Goal: Information Seeking & Learning: Check status

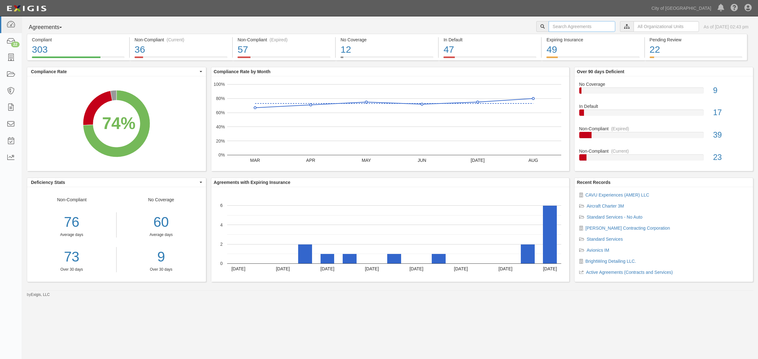
click at [553, 23] on input "text" at bounding box center [582, 26] width 67 height 11
type input "brightwing"
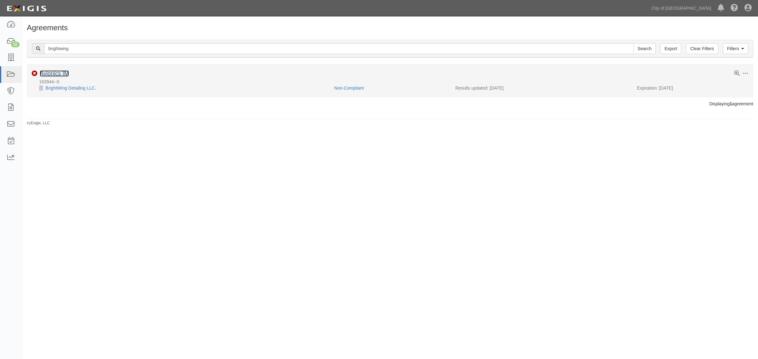
click at [60, 72] on link "Avionics IM" at bounding box center [54, 73] width 29 height 6
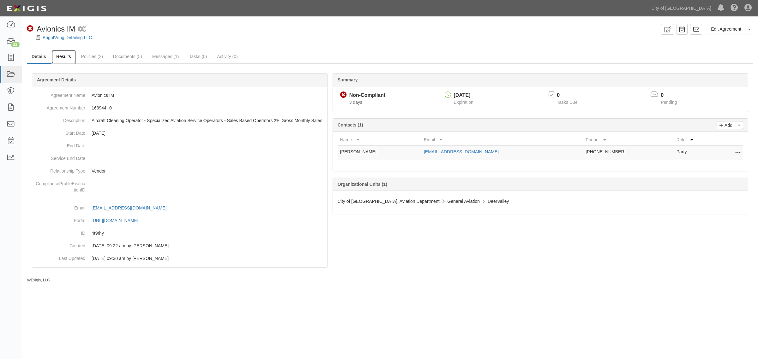
click at [63, 60] on link "Results" at bounding box center [63, 57] width 24 height 14
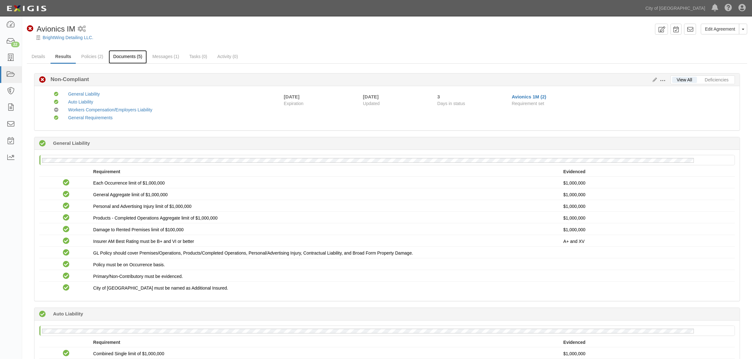
click at [120, 54] on link "Documents (5)" at bounding box center [128, 57] width 39 height 14
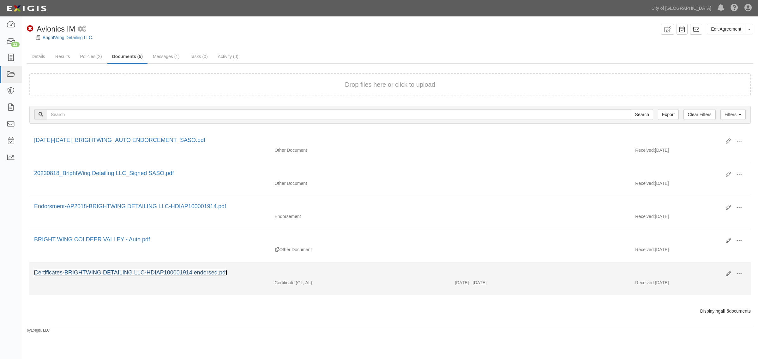
click at [123, 272] on link "Certificates-BRIGHTWING DETAILING LLC-HDIAP100001914 endorsed.pdf" at bounding box center [130, 273] width 193 height 6
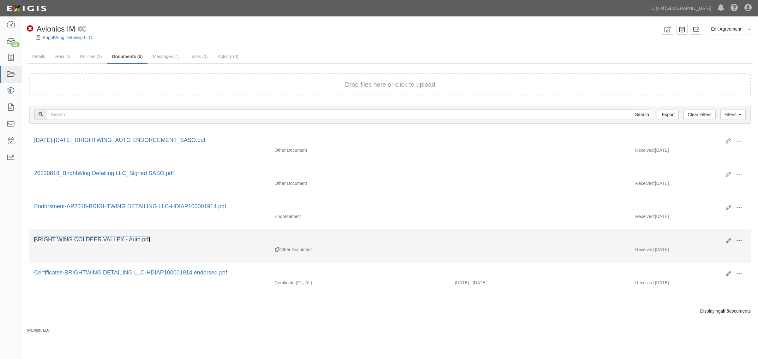
click at [87, 238] on link "BRIGHT WING COI DEER VALLEY - Auto.pdf" at bounding box center [92, 240] width 116 height 6
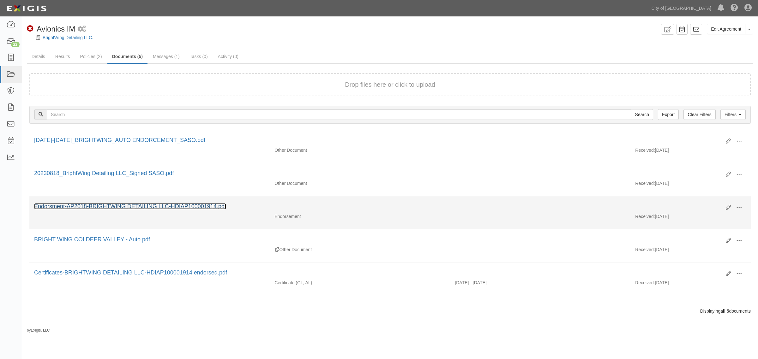
click at [96, 207] on link "Endorsment-AP2018-BRIGHTWING DETAILING LLC-HDIAP100001914.pdf" at bounding box center [130, 206] width 192 height 6
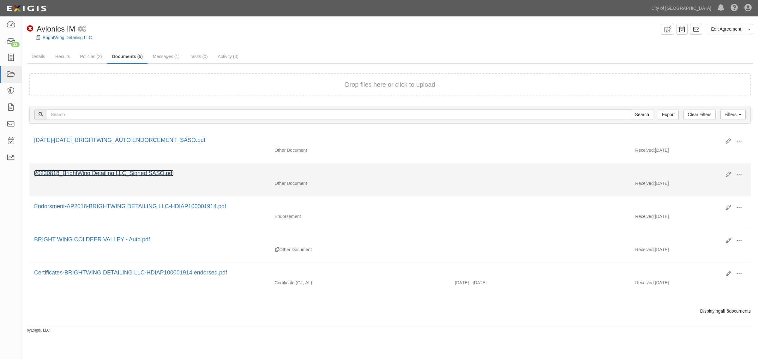
click at [111, 171] on link "20230818_BrightWing Detailing LLC_Signed SASO.pdf" at bounding box center [104, 173] width 140 height 6
click at [122, 171] on link "20230818_BrightWing Detailing LLC_Signed SASO.pdf" at bounding box center [104, 173] width 140 height 6
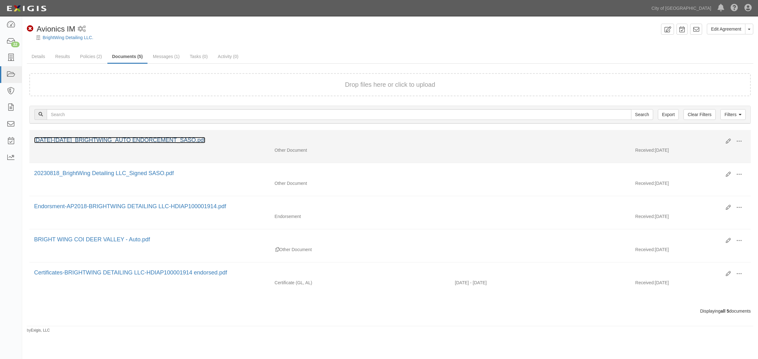
click at [99, 139] on link "2025-2026_BRIGHTWING_AUTO ENDORCEMENT_SASO.pdf" at bounding box center [119, 140] width 171 height 6
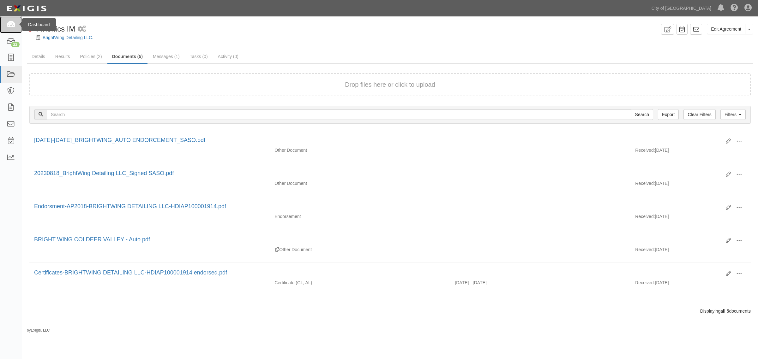
click at [12, 25] on icon at bounding box center [10, 24] width 9 height 7
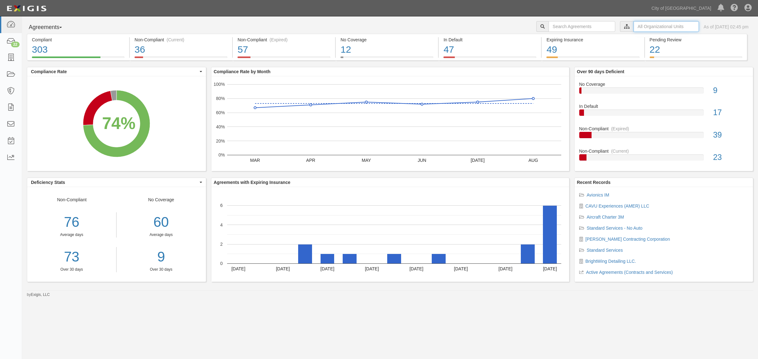
click at [634, 29] on input "text" at bounding box center [666, 26] width 65 height 11
click at [558, 37] on icon at bounding box center [560, 38] width 4 height 3
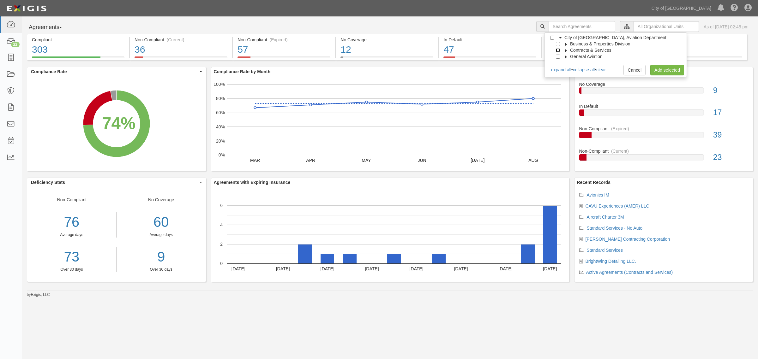
click at [558, 49] on input "Contracts & Services" at bounding box center [558, 50] width 4 height 4
checkbox input "true"
click at [657, 69] on link "Add selected" at bounding box center [667, 70] width 34 height 11
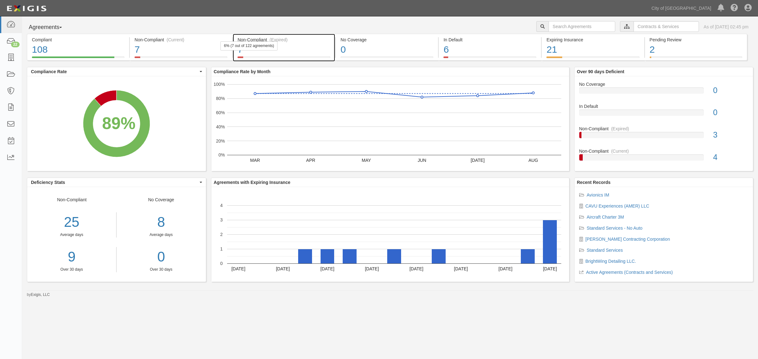
click at [288, 38] on div "Non-Compliant (Expired)" at bounding box center [284, 40] width 93 height 6
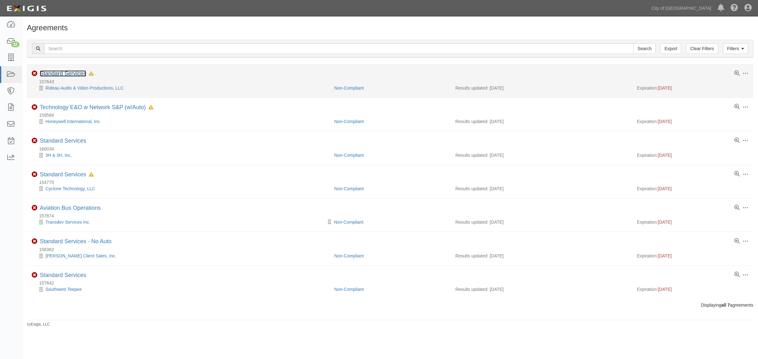
click at [56, 75] on link "Standard Services" at bounding box center [63, 73] width 46 height 6
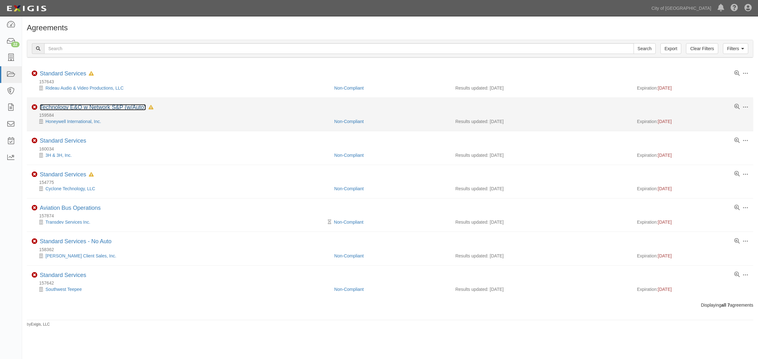
click at [79, 108] on link "Technology E&O w Network S&P (w/Auto)" at bounding box center [93, 107] width 106 height 6
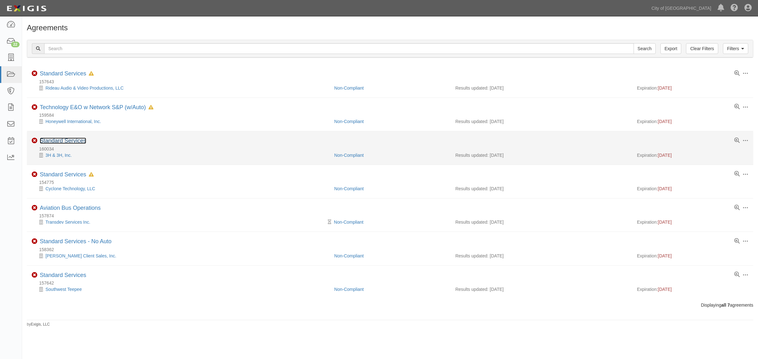
click at [78, 138] on li "Toggle Agreement Dropdown Edit Log activity Add task Send message Archive Non-C…" at bounding box center [390, 147] width 726 height 33
click at [76, 141] on link "Standard Services" at bounding box center [63, 141] width 46 height 6
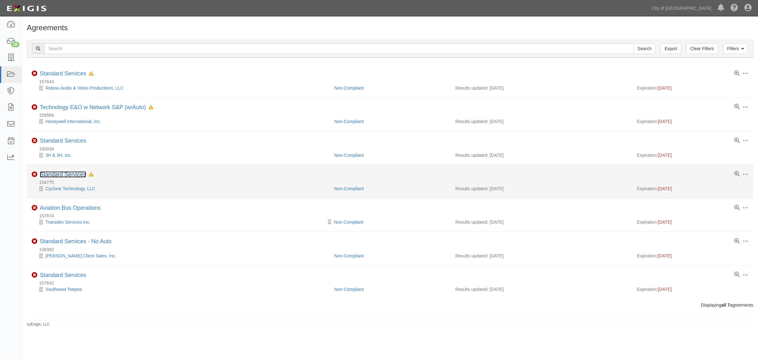
click at [69, 176] on link "Standard Services" at bounding box center [63, 174] width 46 height 6
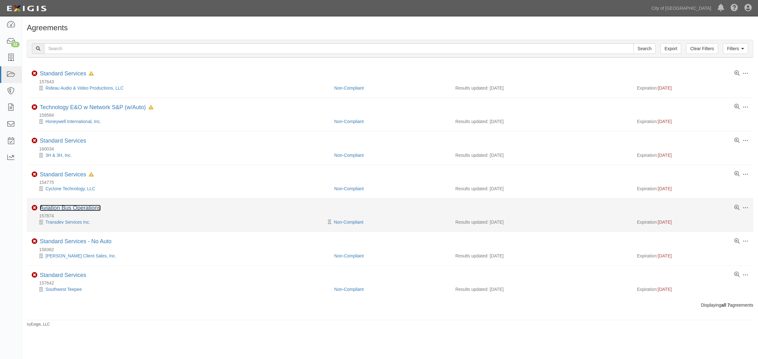
click at [65, 209] on link "Aviation Bus Operations" at bounding box center [70, 208] width 61 height 6
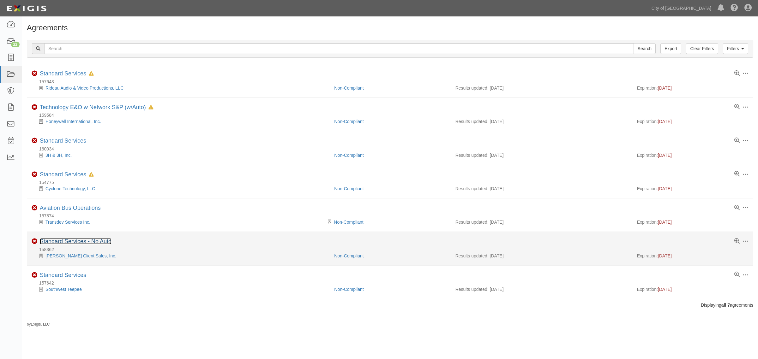
click at [75, 243] on link "Standard Services - No Auto" at bounding box center [76, 241] width 72 height 6
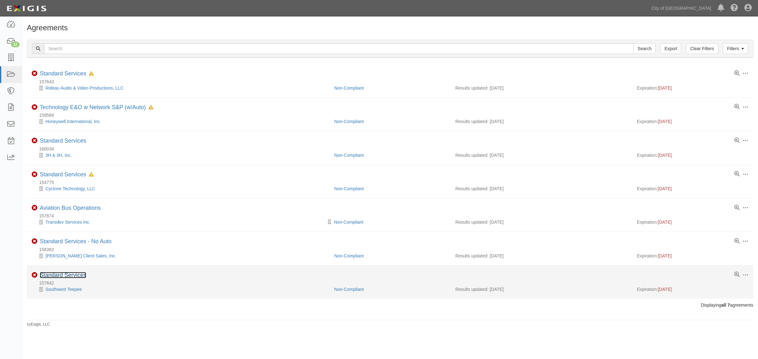
click at [77, 277] on link "Standard Services" at bounding box center [63, 275] width 46 height 6
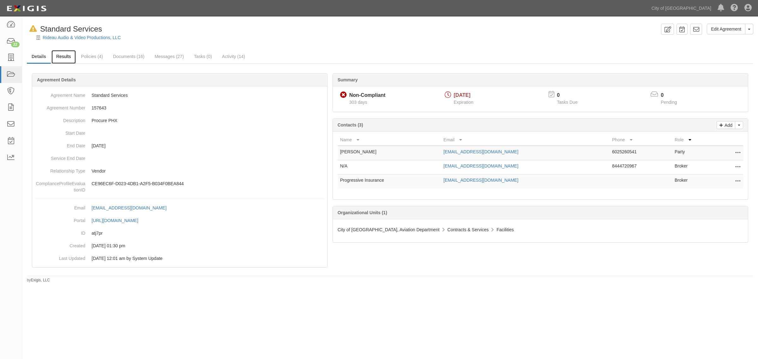
click at [61, 59] on link "Results" at bounding box center [63, 57] width 24 height 14
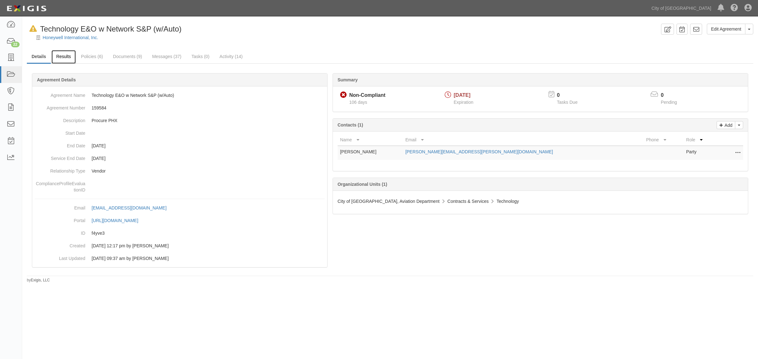
click at [63, 54] on link "Results" at bounding box center [63, 57] width 24 height 14
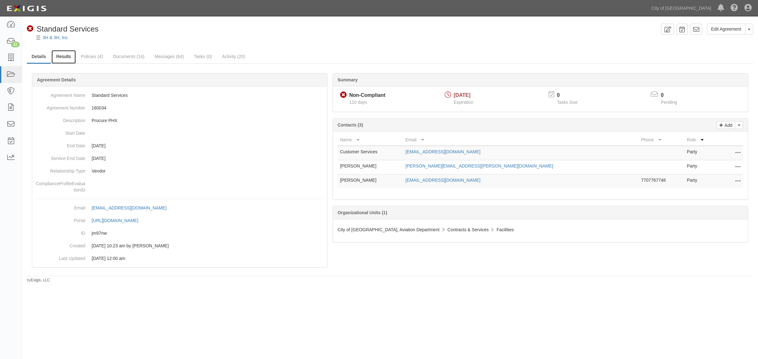
click at [62, 63] on link "Results" at bounding box center [63, 57] width 24 height 14
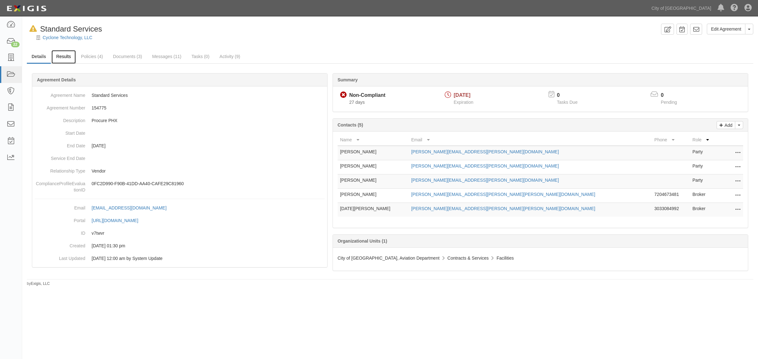
click at [62, 57] on link "Results" at bounding box center [63, 57] width 24 height 14
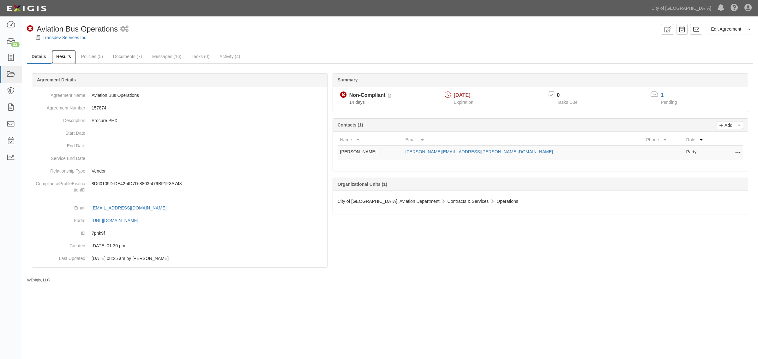
click at [66, 62] on link "Results" at bounding box center [63, 57] width 24 height 14
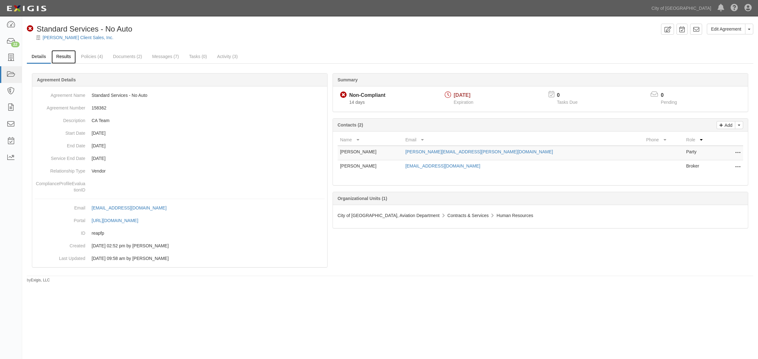
click at [69, 56] on link "Results" at bounding box center [63, 57] width 24 height 14
click at [58, 54] on link "Results" at bounding box center [63, 57] width 24 height 14
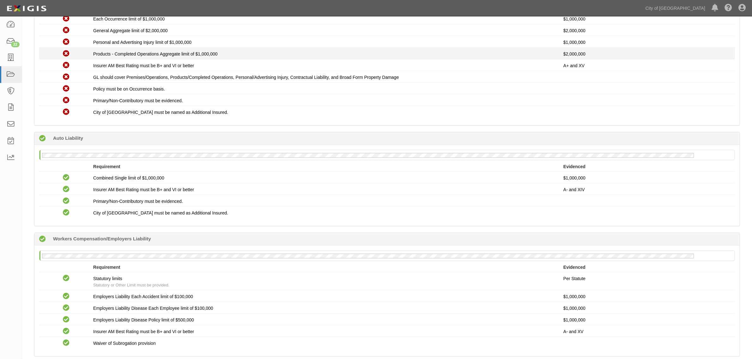
scroll to position [154, 0]
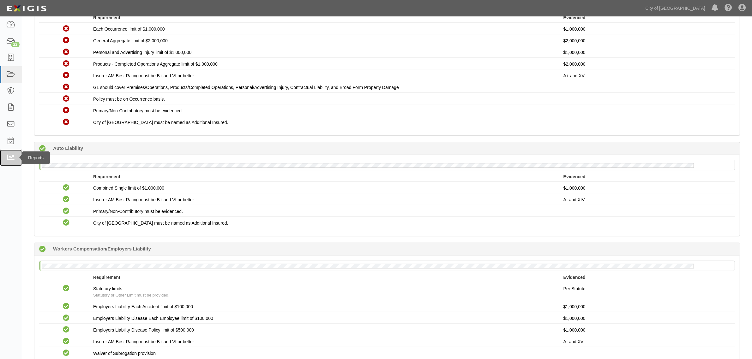
click at [12, 152] on link at bounding box center [11, 158] width 22 height 17
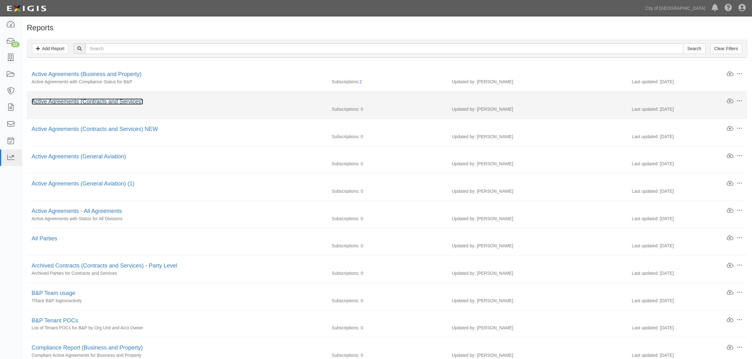
click at [63, 99] on link "Active Agreements (Contracts and Services)" at bounding box center [87, 102] width 111 height 6
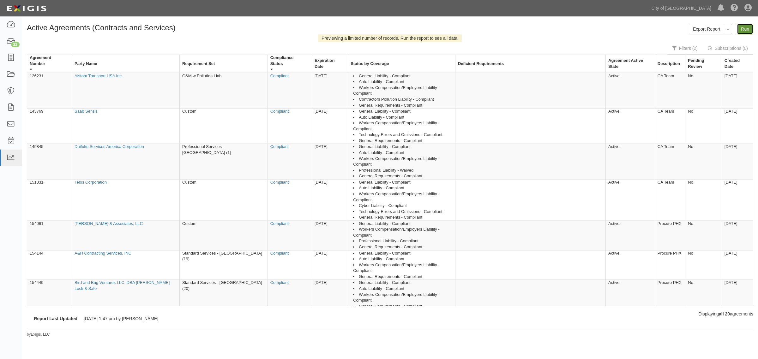
click at [741, 31] on link "Run" at bounding box center [745, 29] width 16 height 11
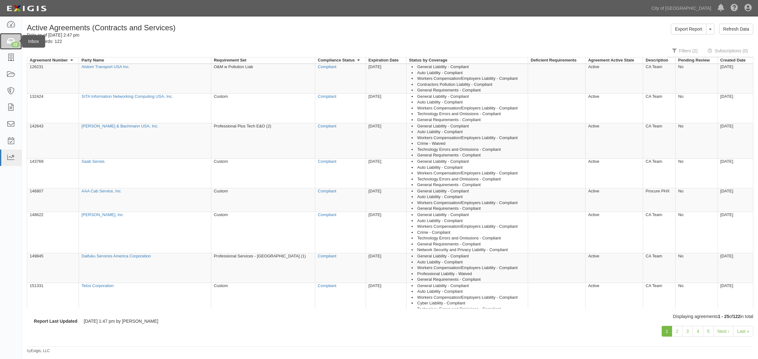
click at [11, 41] on icon at bounding box center [10, 41] width 9 height 7
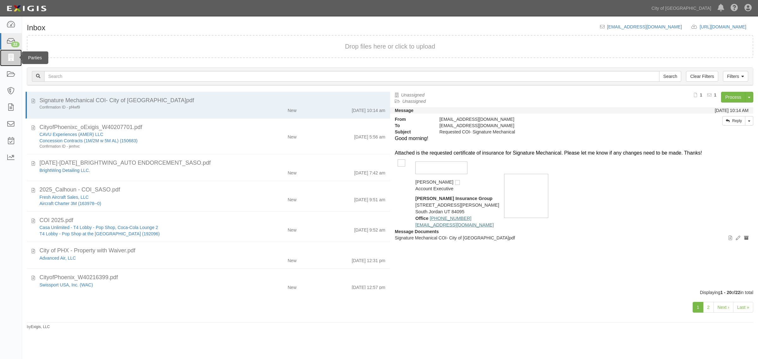
click at [8, 61] on icon at bounding box center [10, 57] width 9 height 7
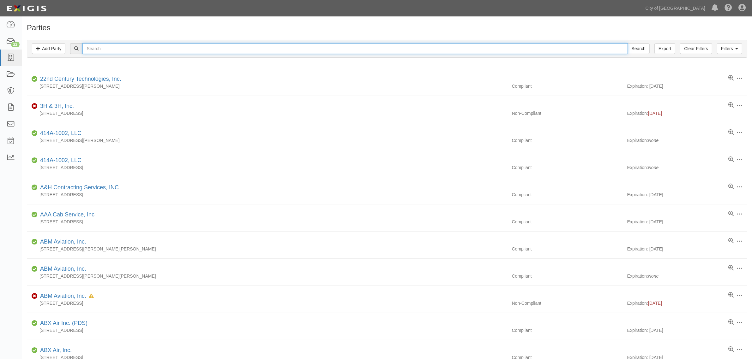
click at [128, 49] on input "text" at bounding box center [354, 48] width 545 height 11
type input "brightwing"
click at [628, 43] on input "Search" at bounding box center [639, 48] width 22 height 11
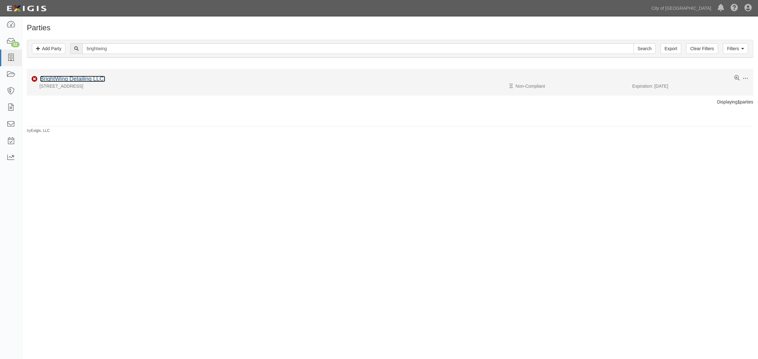
click at [87, 81] on link "BrightWing Detailing LLC." at bounding box center [72, 79] width 65 height 6
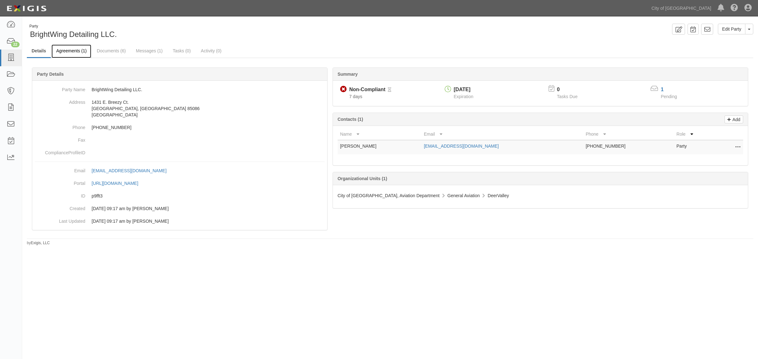
click at [70, 53] on link "Agreements (1)" at bounding box center [71, 52] width 40 height 14
